Goal: Information Seeking & Learning: Learn about a topic

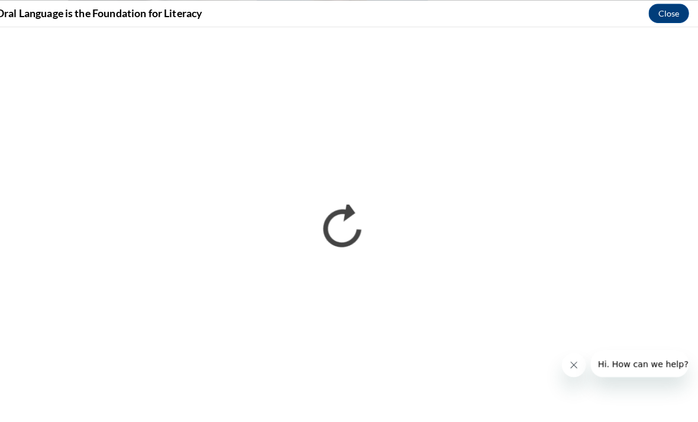
scroll to position [480, 0]
click at [662, 17] on button "Close" at bounding box center [669, 13] width 40 height 19
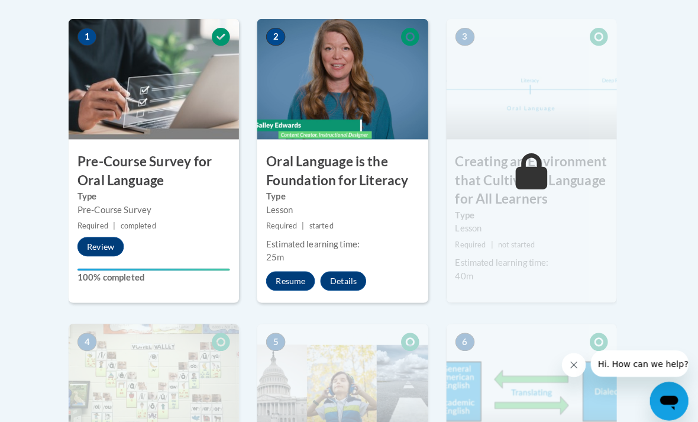
scroll to position [407, 0]
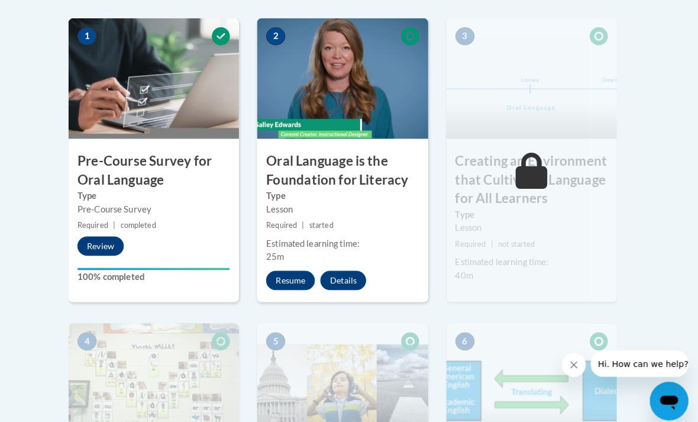
click at [299, 271] on button "Resume" at bounding box center [298, 275] width 48 height 19
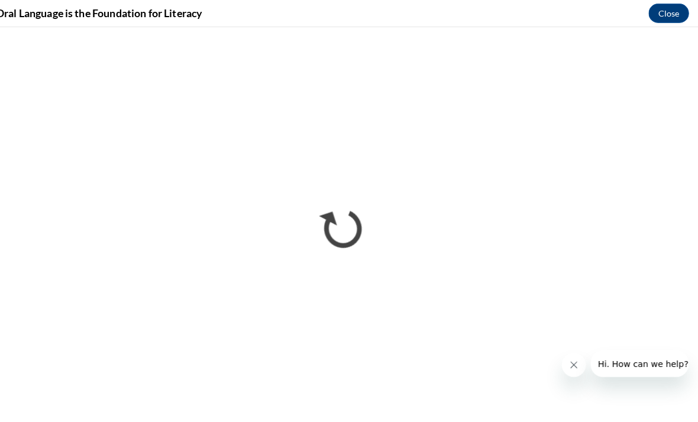
scroll to position [0, 0]
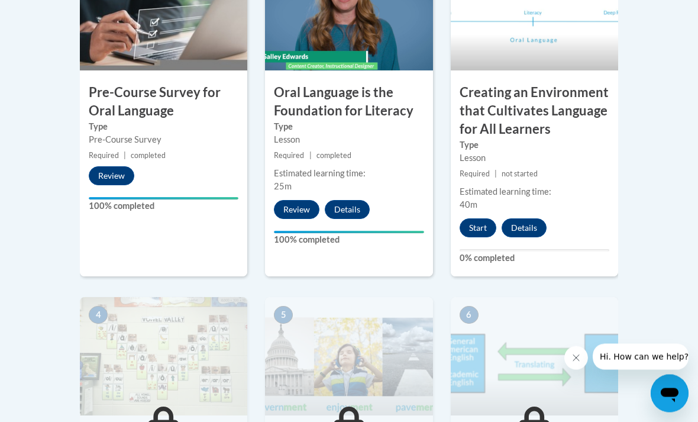
scroll to position [521, 0]
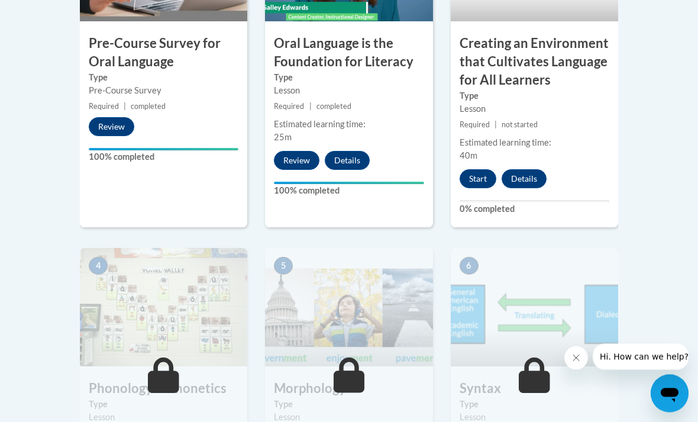
click at [592, 218] on div "3 Creating an Environment that Cultivates Language for All Learners Type Lesson…" at bounding box center [534, 66] width 167 height 324
click at [590, 214] on div "3 Creating an Environment that Cultivates Language for All Learners Type Lesson…" at bounding box center [534, 66] width 167 height 324
click at [597, 204] on label "0% completed" at bounding box center [535, 209] width 150 height 13
click at [610, 193] on div "3 Creating an Environment that Cultivates Language for All Learners Type Lesson…" at bounding box center [534, 66] width 167 height 324
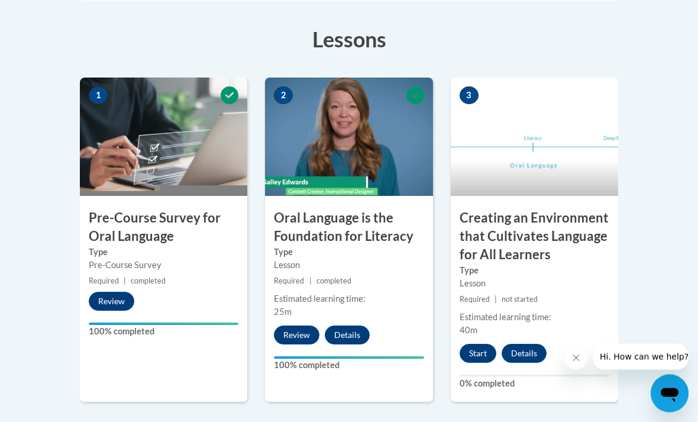
scroll to position [347, 0]
